Goal: Information Seeking & Learning: Check status

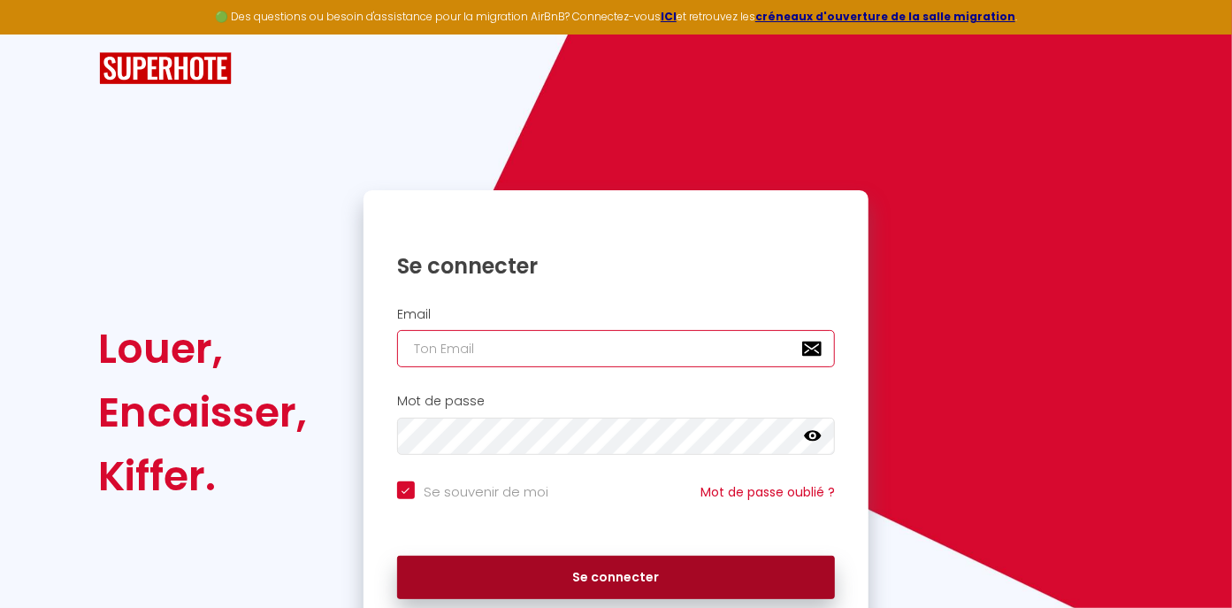
type input "[EMAIL_ADDRESS][DOMAIN_NAME]"
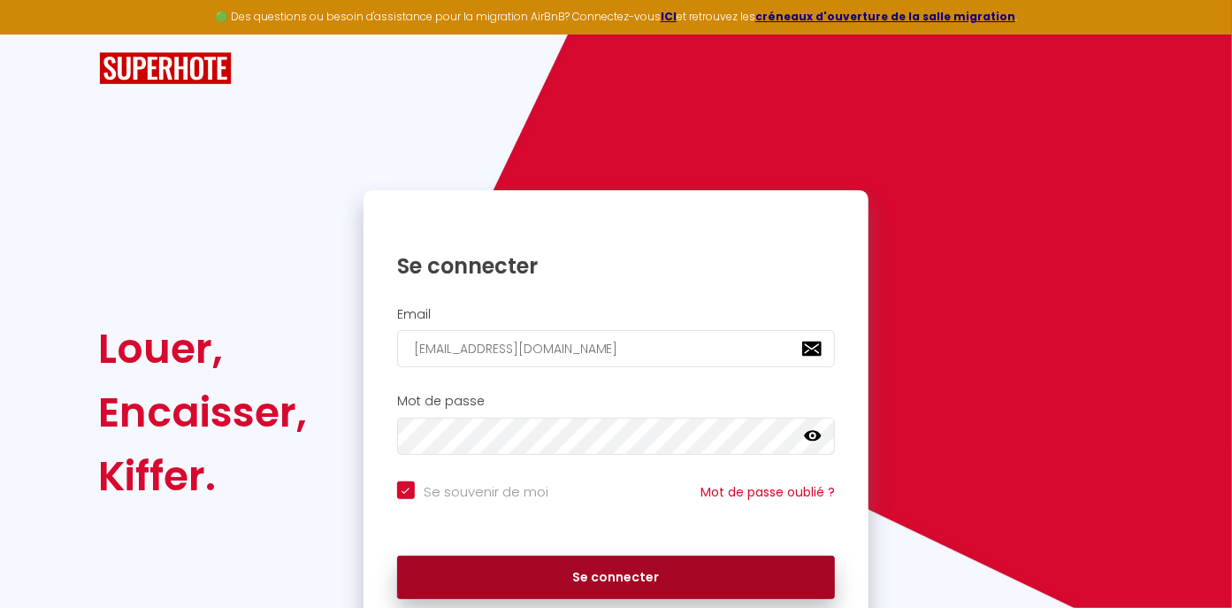
click at [630, 572] on button "Se connecter" at bounding box center [616, 577] width 439 height 44
checkbox input "true"
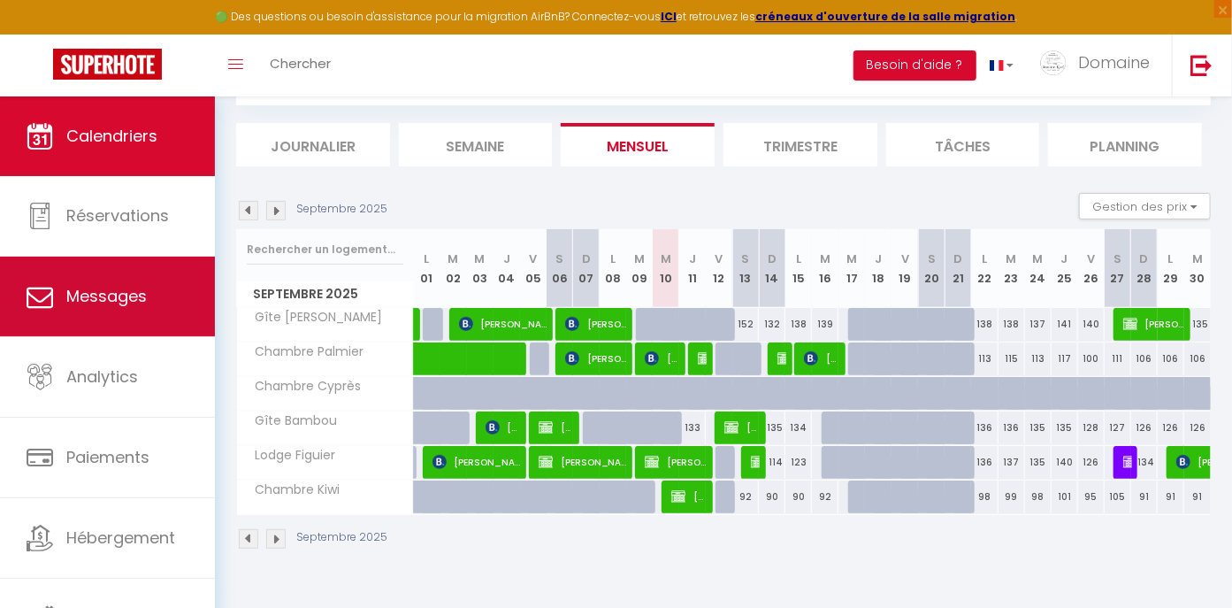
scroll to position [11, 0]
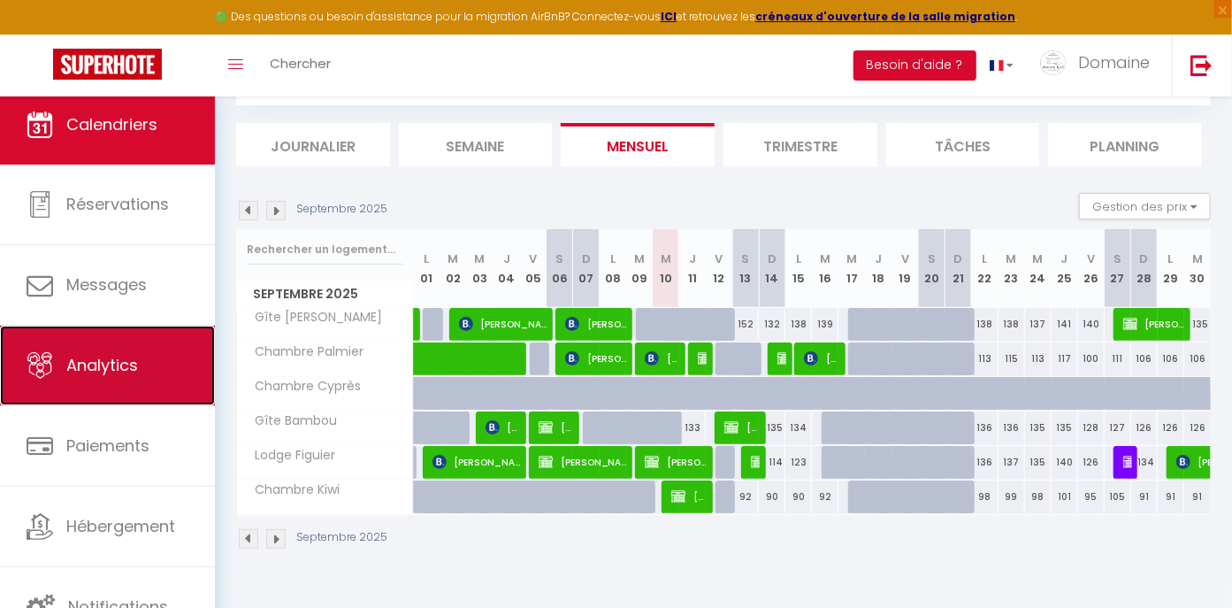
click at [88, 386] on link "Analytics" at bounding box center [107, 365] width 215 height 80
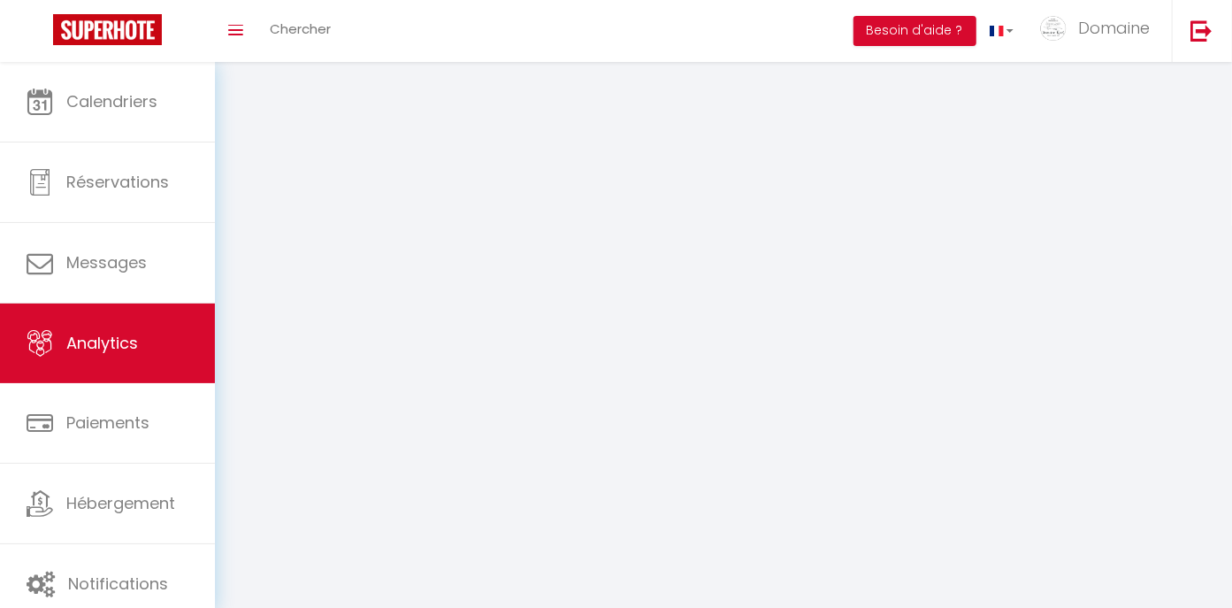
select select "2025"
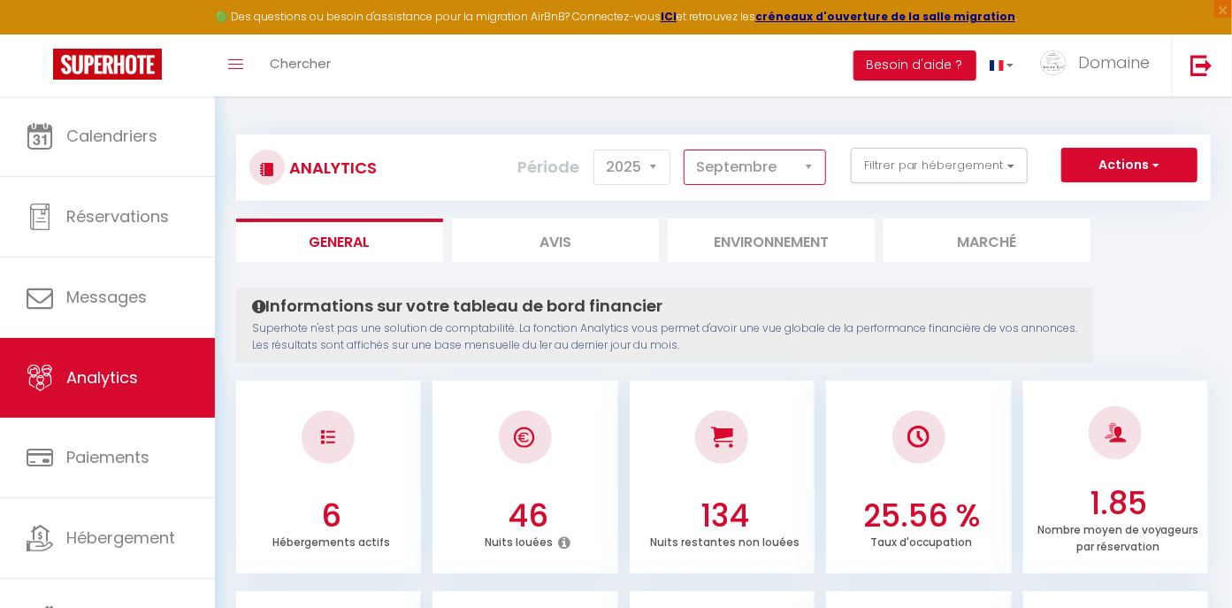
click at [758, 163] on select "[PERSON_NAME] Mars [PERSON_NAME] Juin Juillet Août Septembre Octobre Novembre D…" at bounding box center [755, 166] width 142 height 35
select select "8"
click at [687, 149] on select "[PERSON_NAME] Mars [PERSON_NAME] Juin Juillet Août Septembre Octobre Novembre D…" at bounding box center [755, 166] width 142 height 35
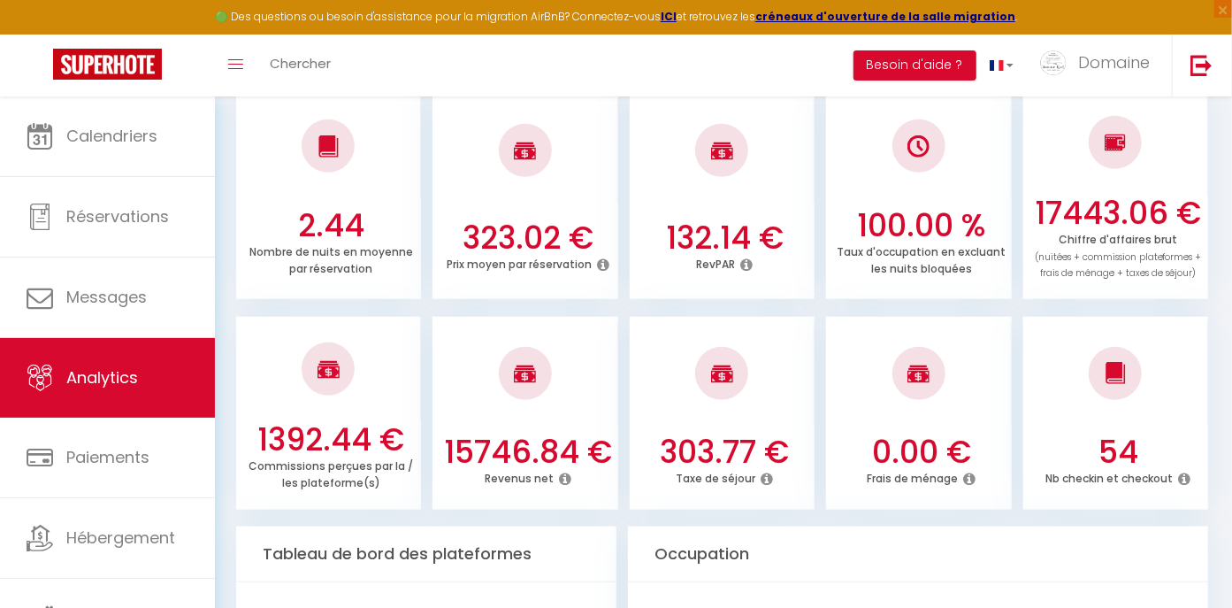
scroll to position [503, 0]
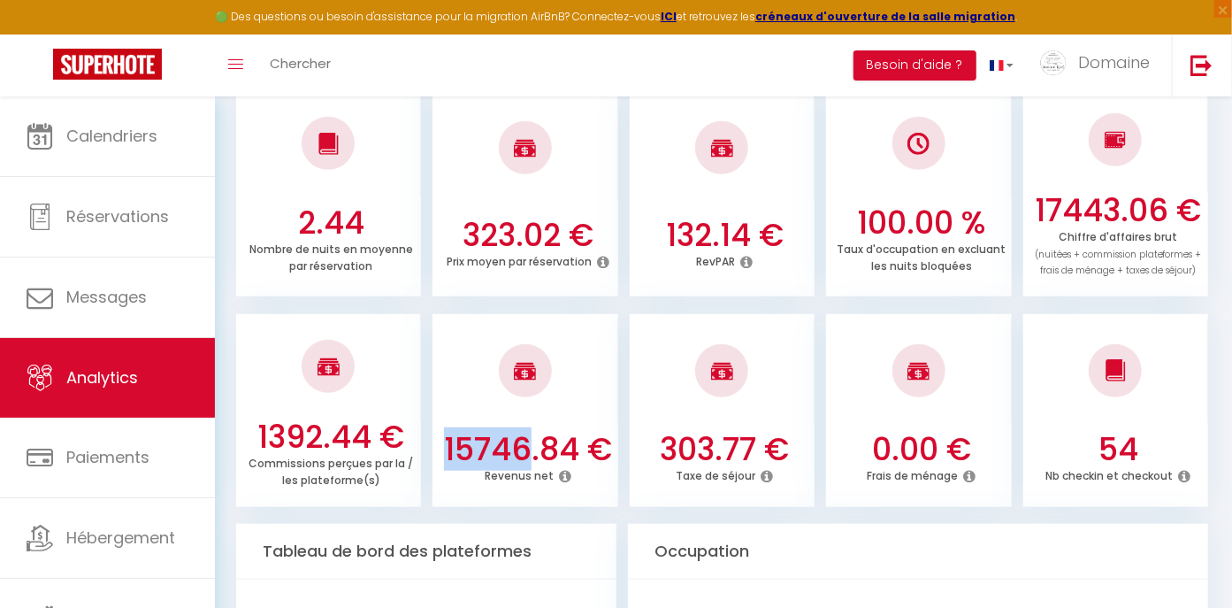
drag, startPoint x: 445, startPoint y: 451, endPoint x: 531, endPoint y: 457, distance: 86.0
click at [531, 457] on h3 "15746.84 €" at bounding box center [528, 449] width 172 height 37
copy h3 "15746"
